Goal: Task Accomplishment & Management: Use online tool/utility

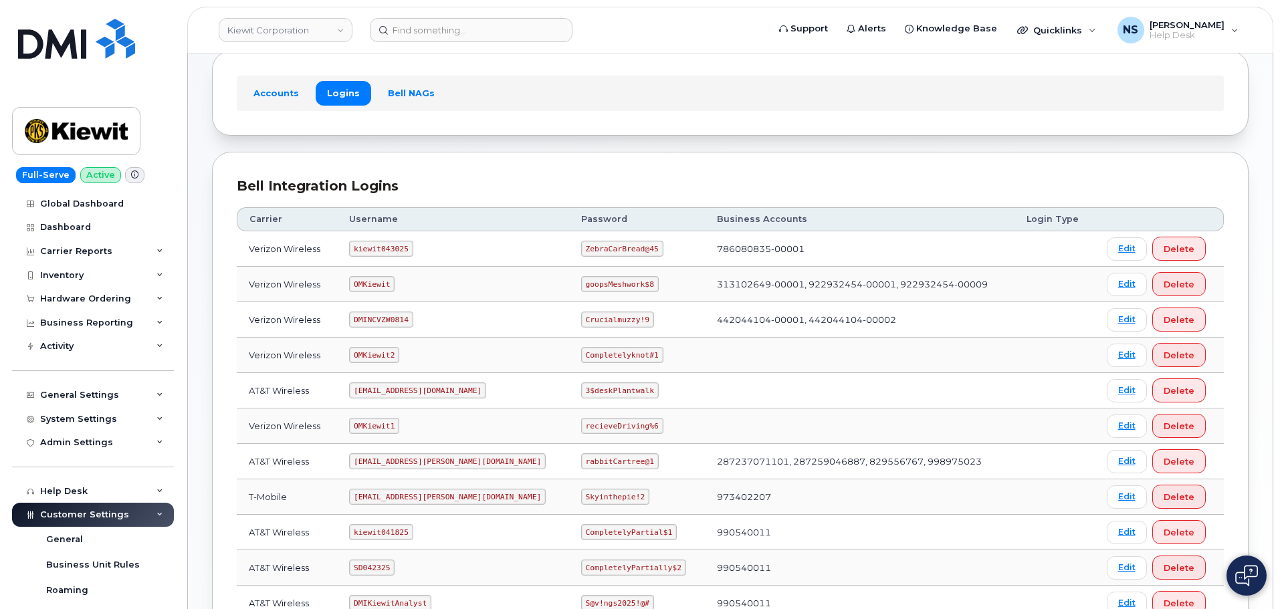
scroll to position [4, 0]
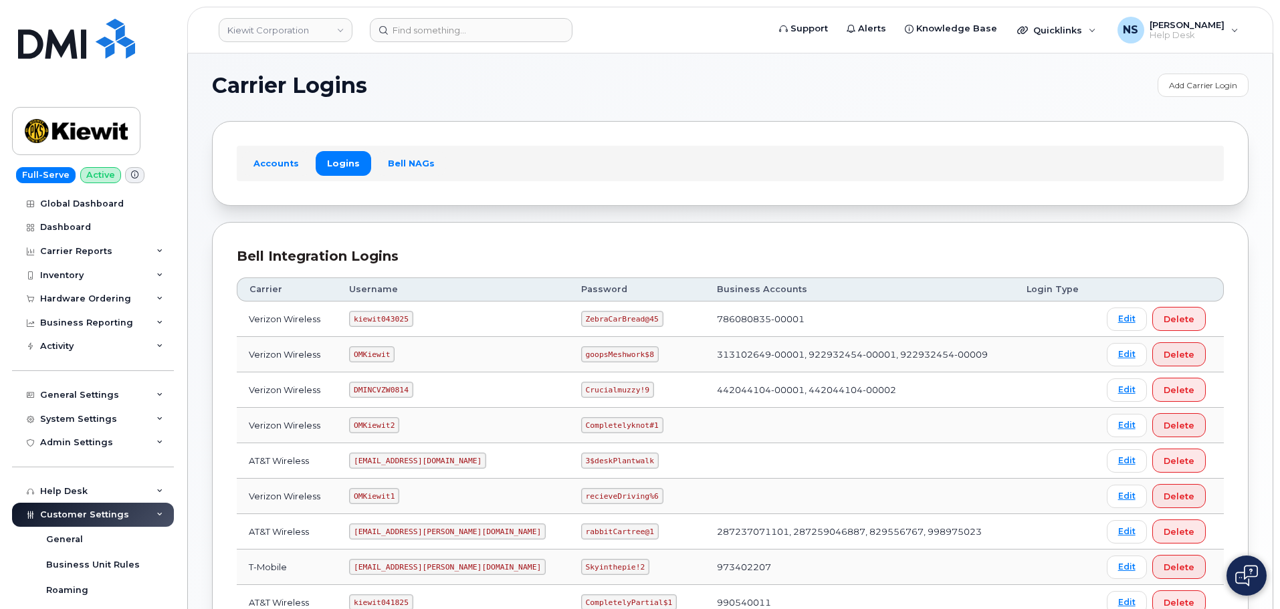
click at [389, 331] on td "kiewit043025" at bounding box center [453, 319] width 232 height 35
click at [388, 326] on code "kiewit043025" at bounding box center [381, 319] width 64 height 16
copy code "kiewit043025"
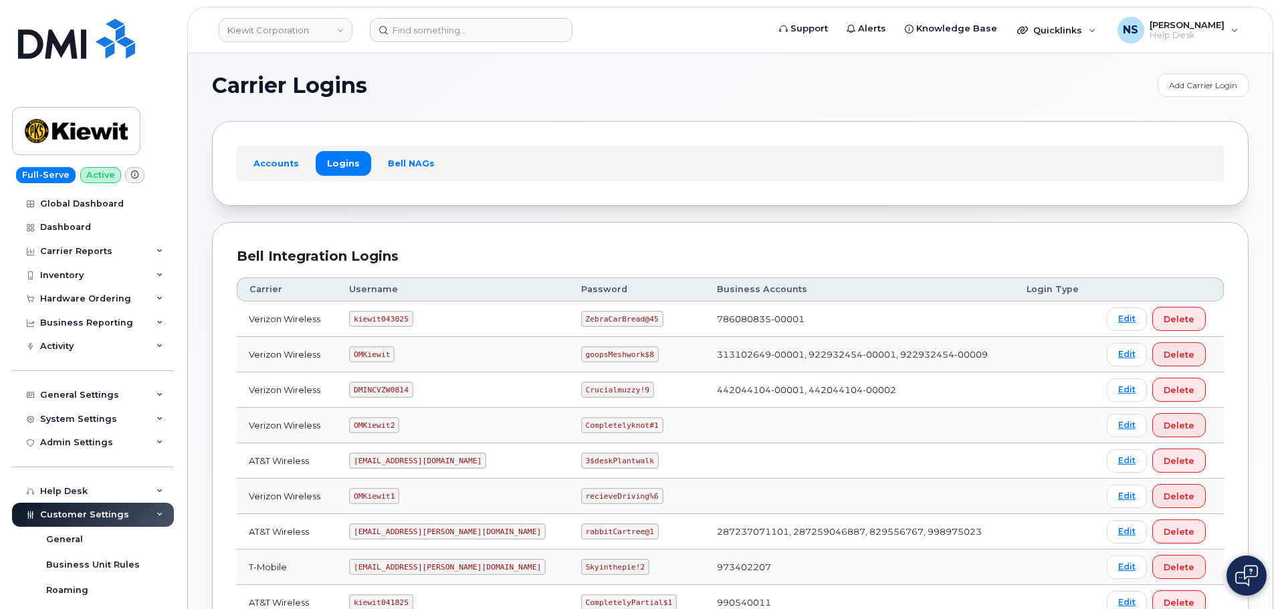
click at [581, 319] on code "ZebraCarBread@45" at bounding box center [622, 319] width 82 height 16
copy code "ZebraCarBread@45"
click at [387, 312] on code "kiewit043025" at bounding box center [381, 319] width 64 height 16
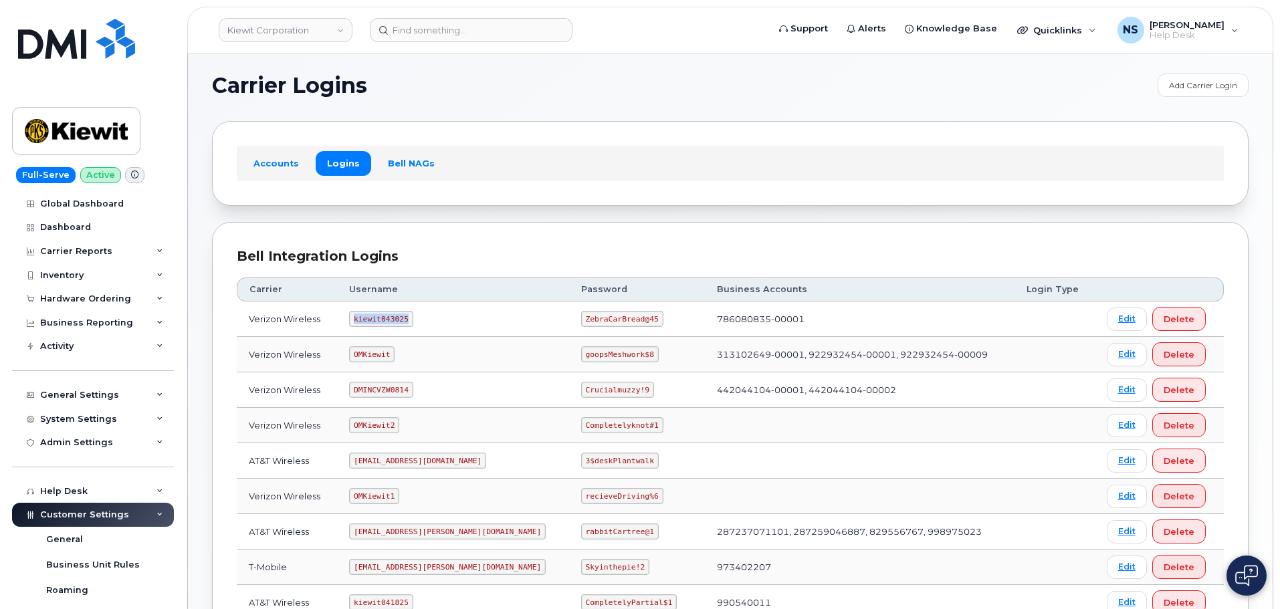
click at [388, 312] on code "kiewit043025" at bounding box center [381, 319] width 64 height 16
copy code "kiewit043025"
click at [581, 325] on code "ZebraCarBread@45" at bounding box center [622, 319] width 82 height 16
click at [581, 324] on code "ZebraCarBread@45" at bounding box center [622, 319] width 82 height 16
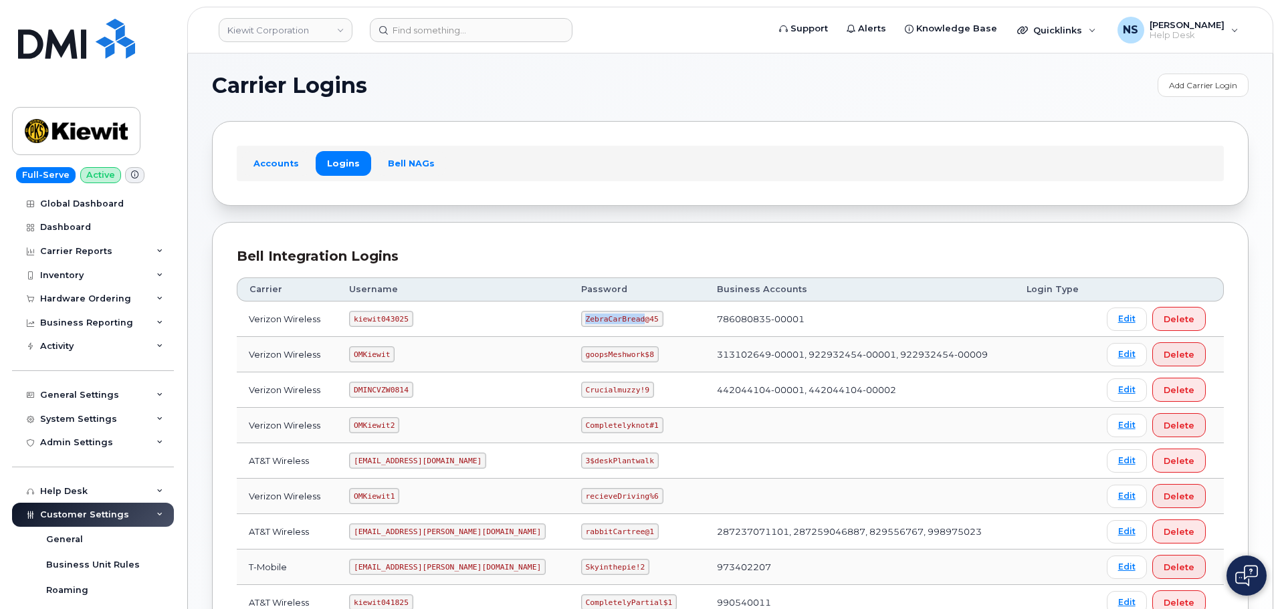
click at [581, 324] on code "ZebraCarBread@45" at bounding box center [622, 319] width 82 height 16
